Goal: Transaction & Acquisition: Book appointment/travel/reservation

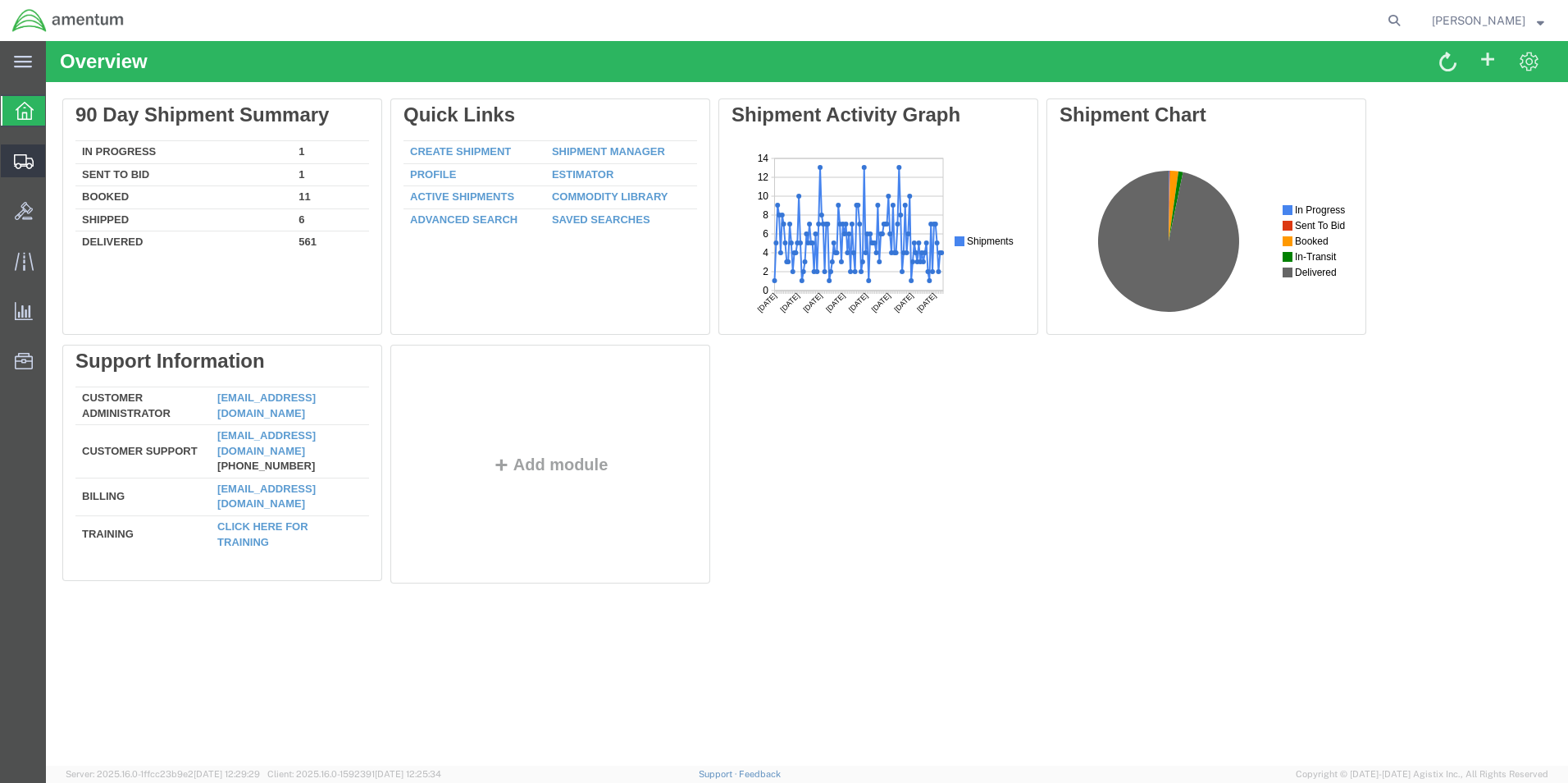
click at [0, 0] on span "Shipment Manager" at bounding box center [0, 0] width 0 height 0
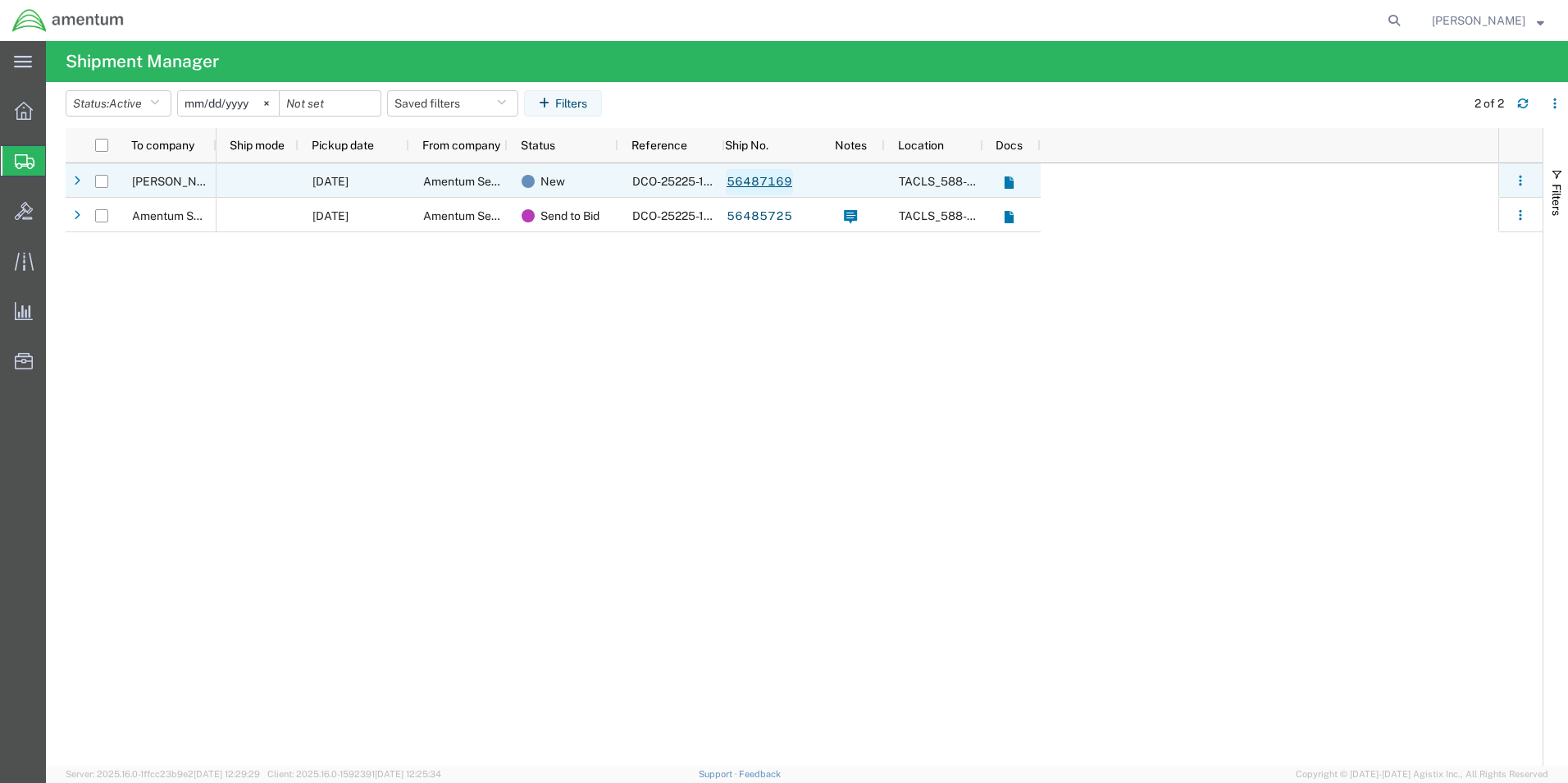
click at [762, 179] on link "56487169" at bounding box center [759, 182] width 68 height 26
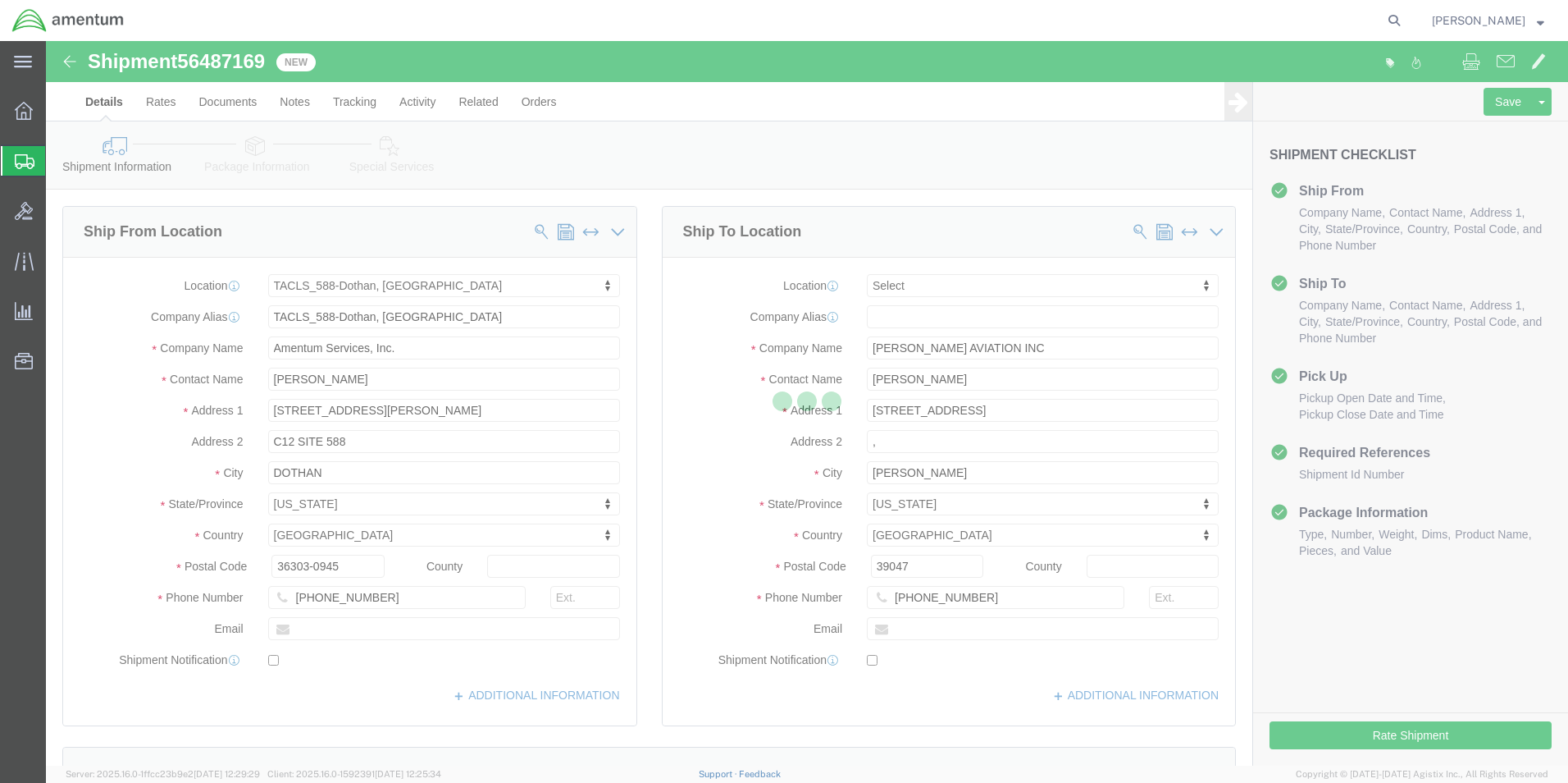
select select "42706"
select select
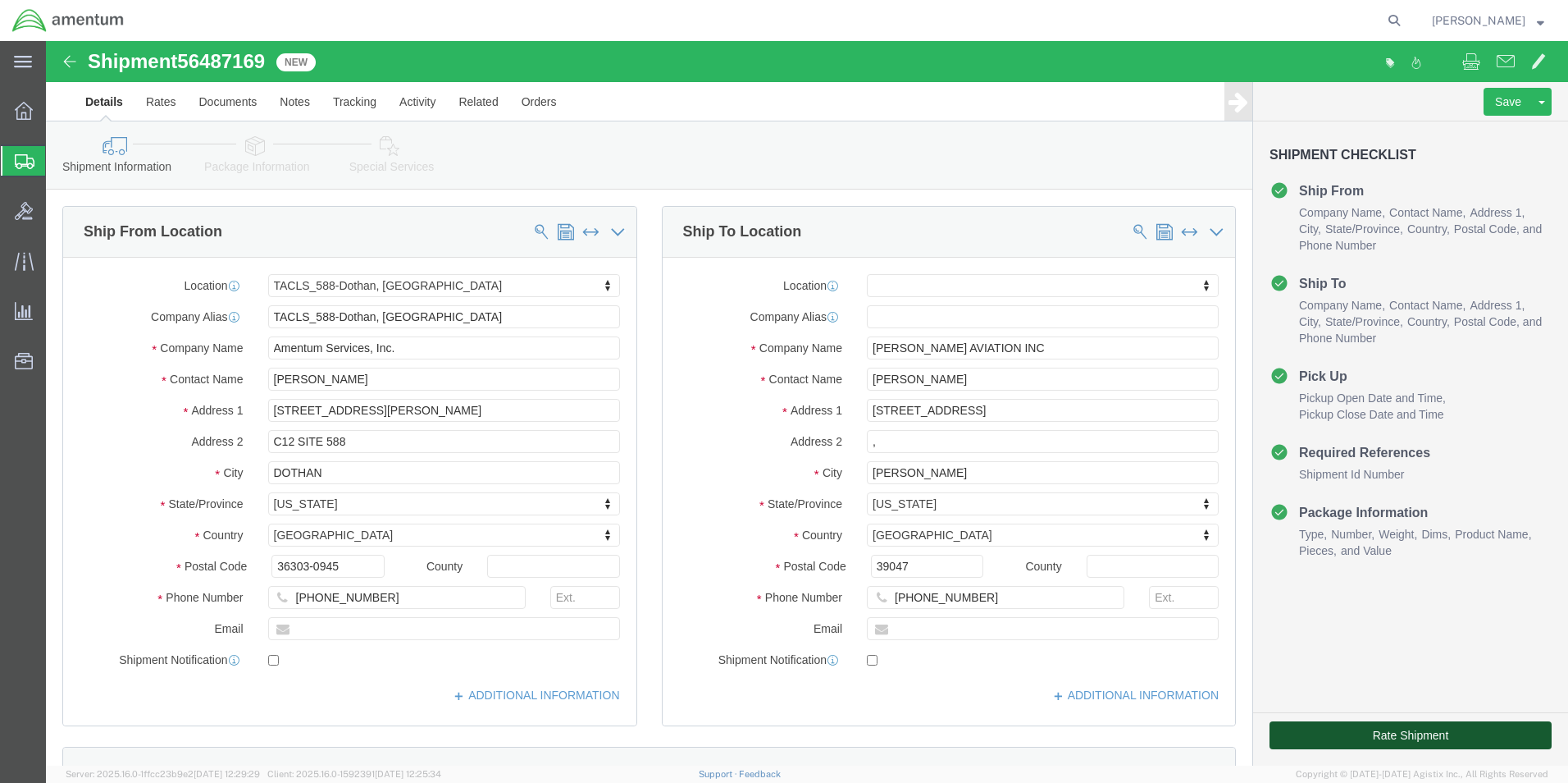
click button "Rate Shipment"
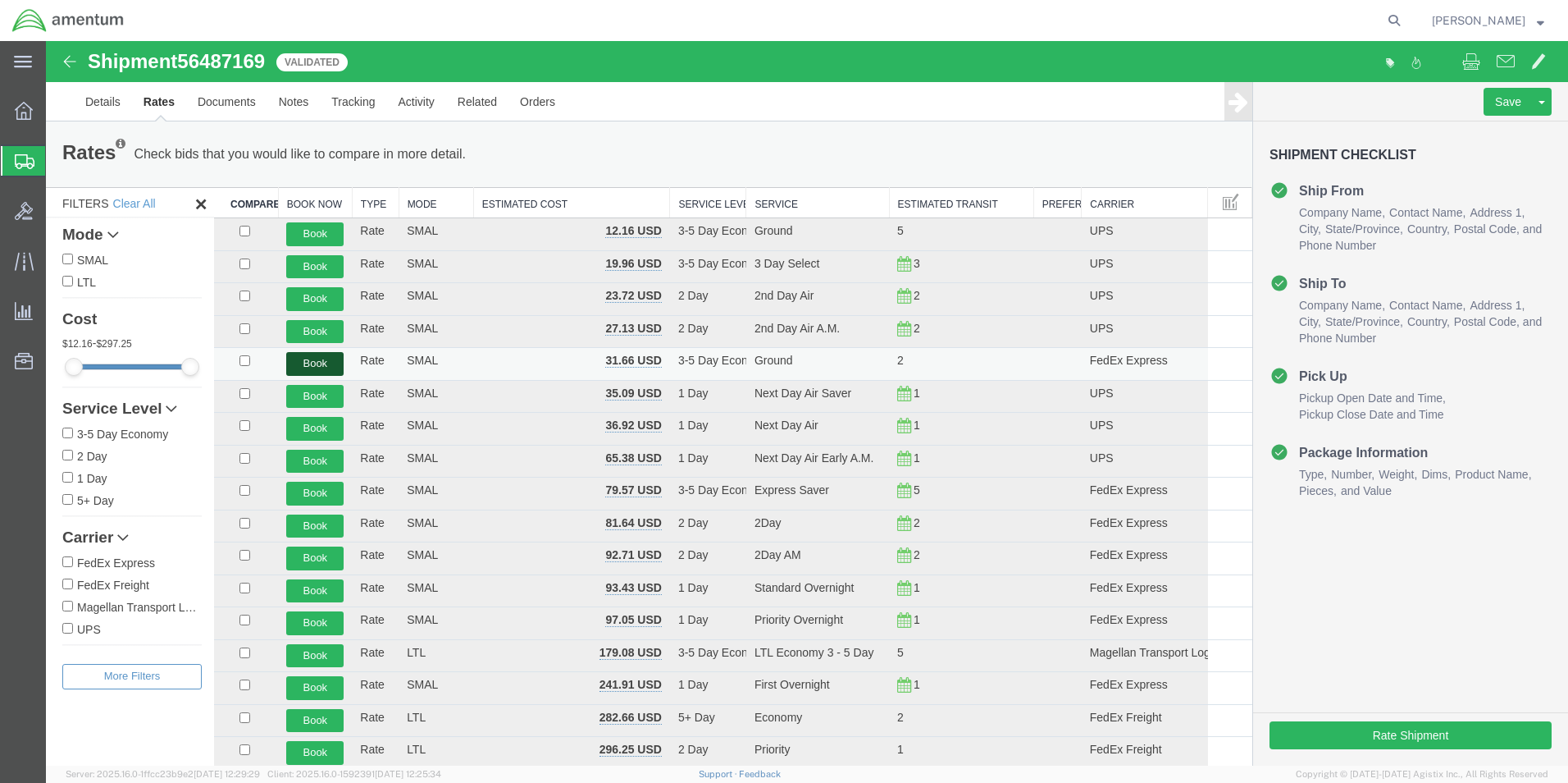
click at [300, 362] on button "Book" at bounding box center [315, 364] width 58 height 24
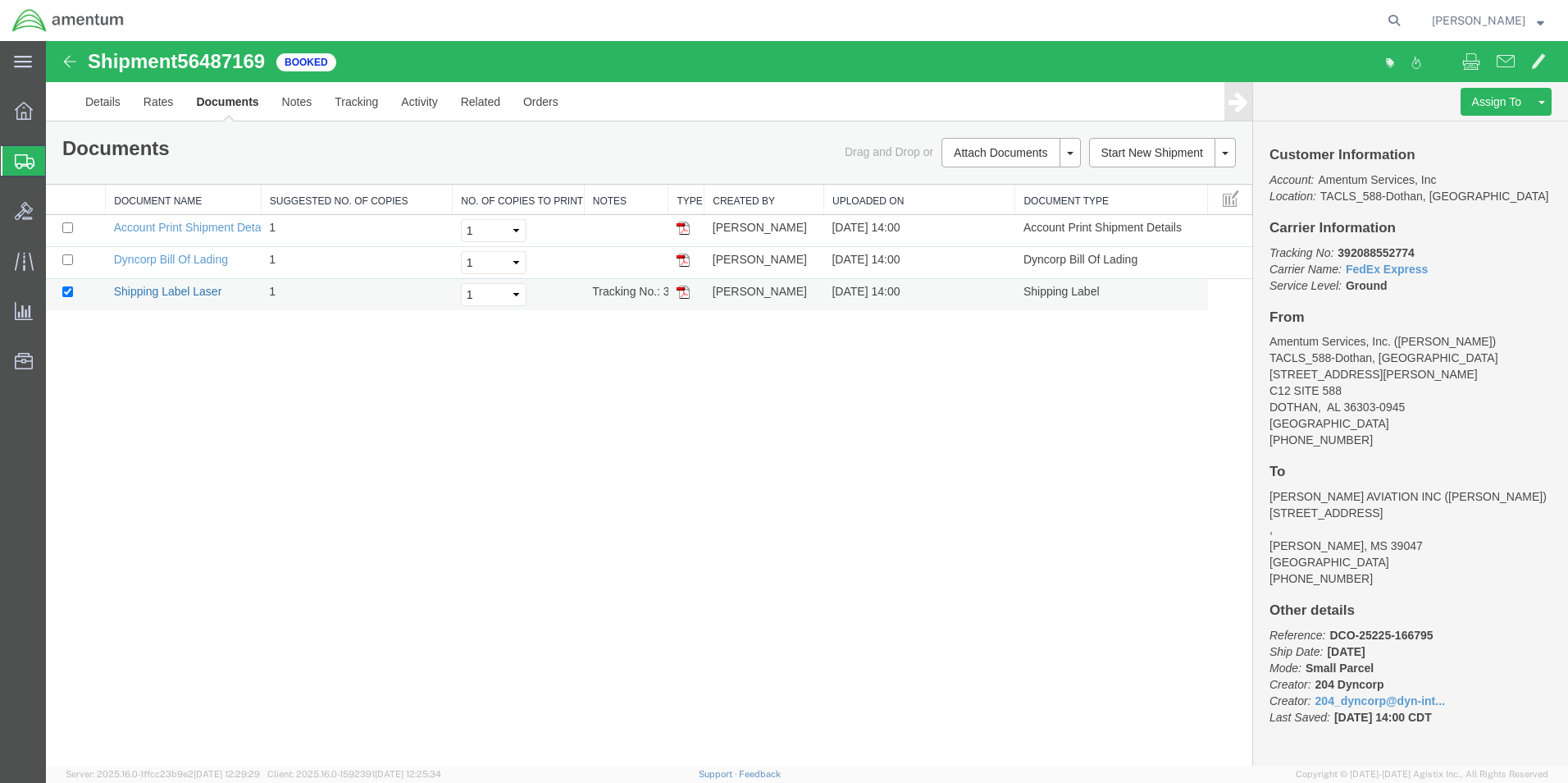
click at [190, 292] on link "Shipping Label Laser" at bounding box center [168, 290] width 108 height 13
